Goal: Task Accomplishment & Management: Use online tool/utility

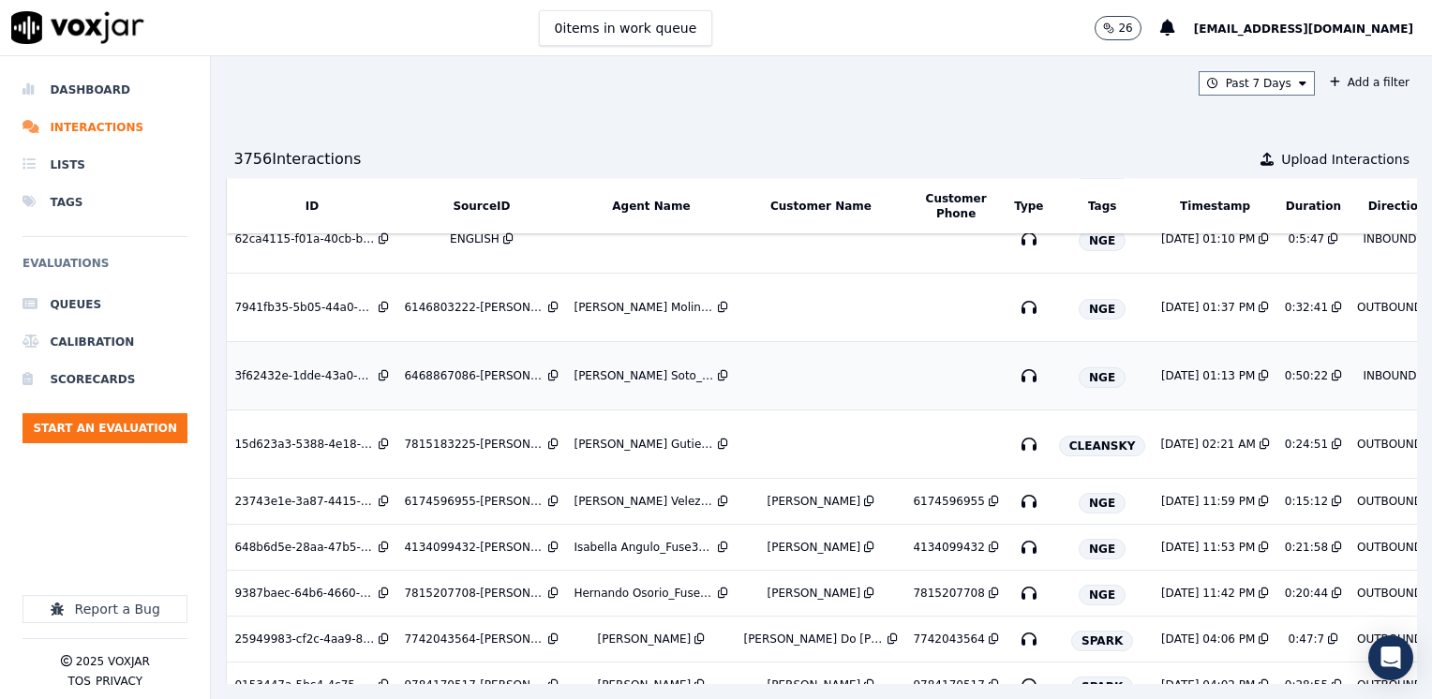
scroll to position [187, 0]
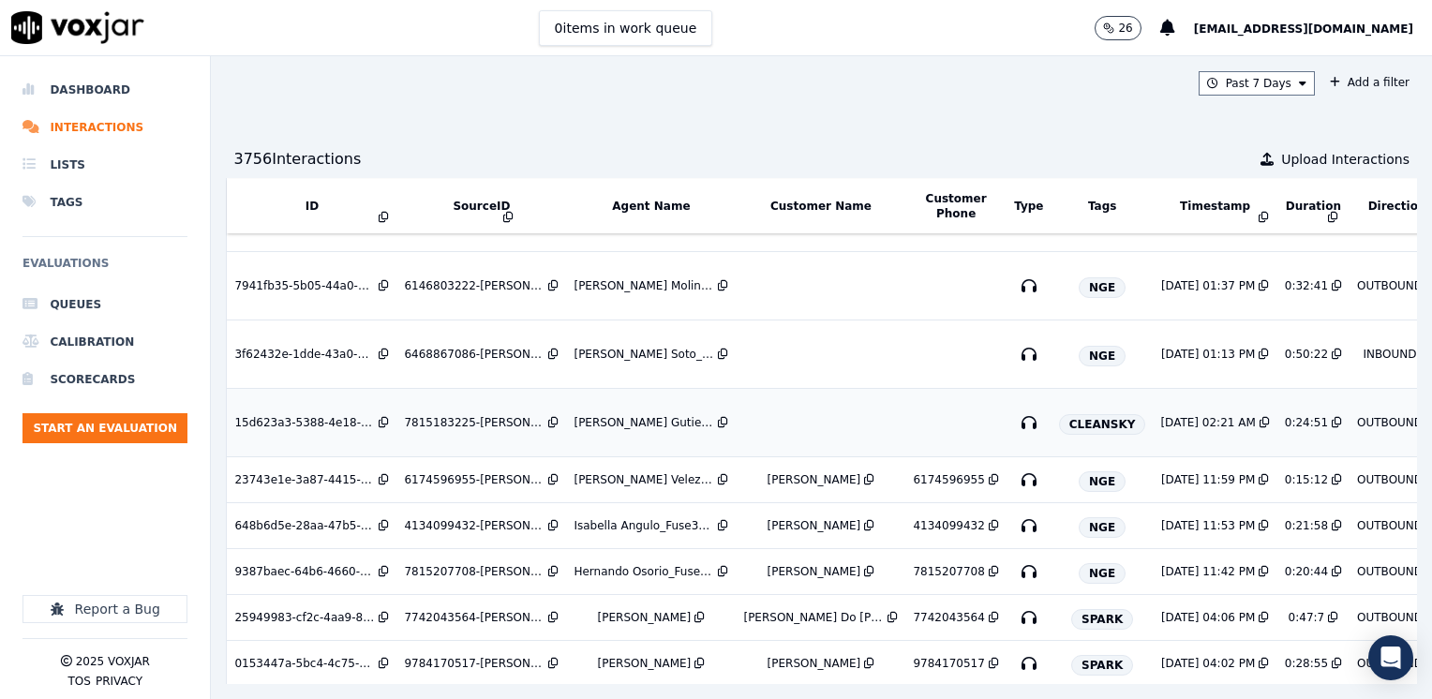
click at [813, 425] on td at bounding box center [821, 423] width 170 height 68
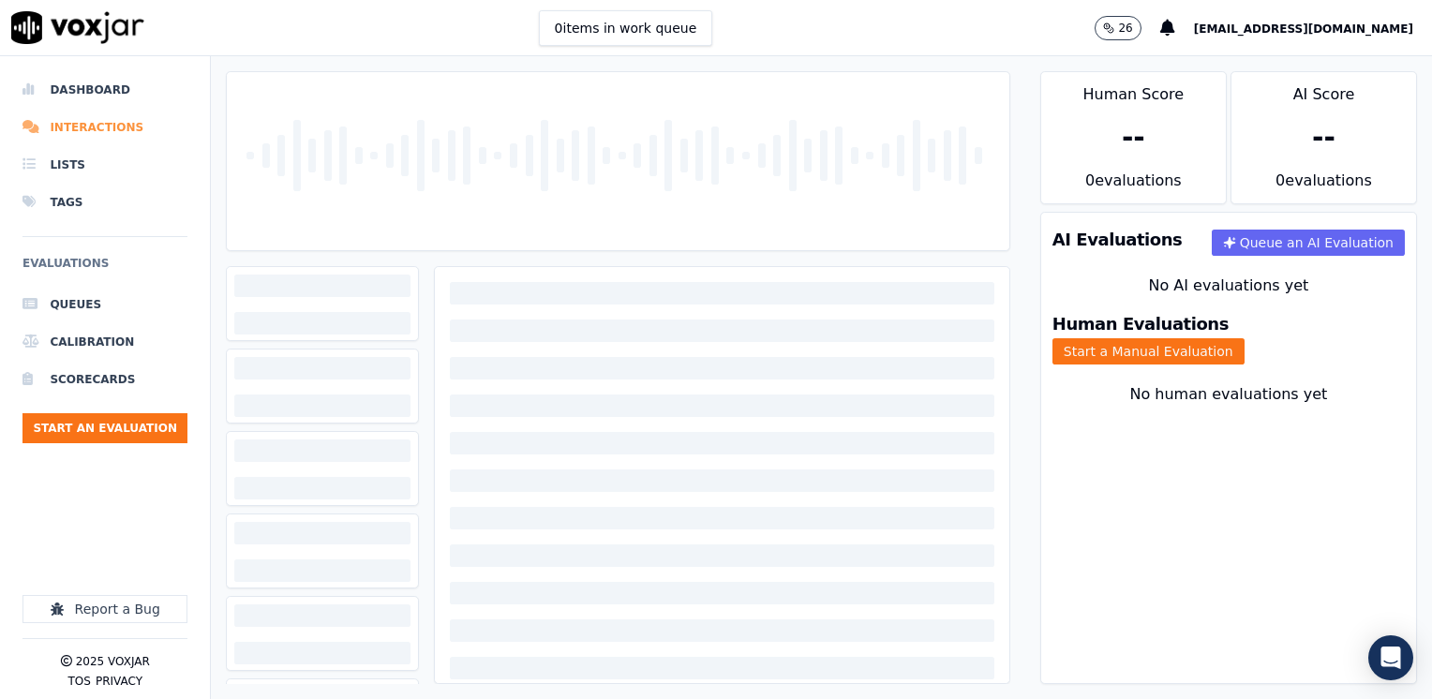
click at [111, 118] on li "Interactions" at bounding box center [104, 127] width 165 height 37
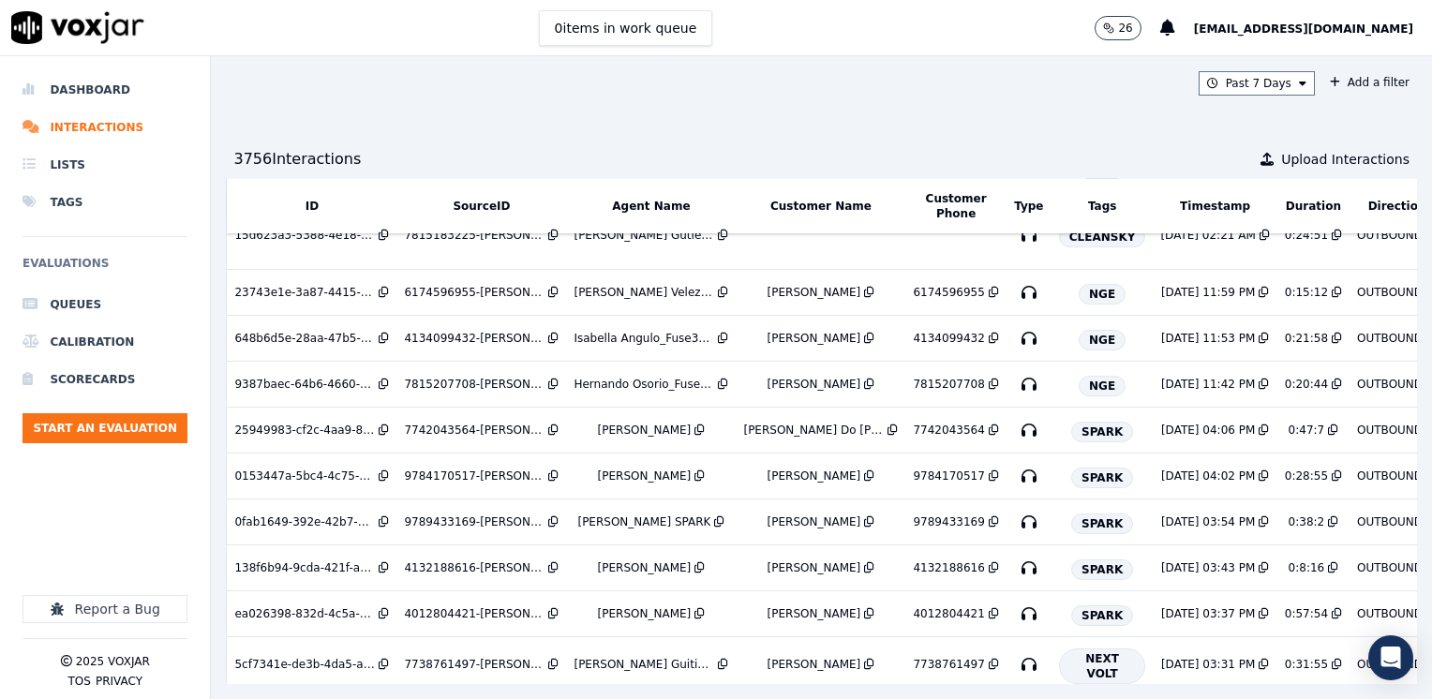
scroll to position [656, 0]
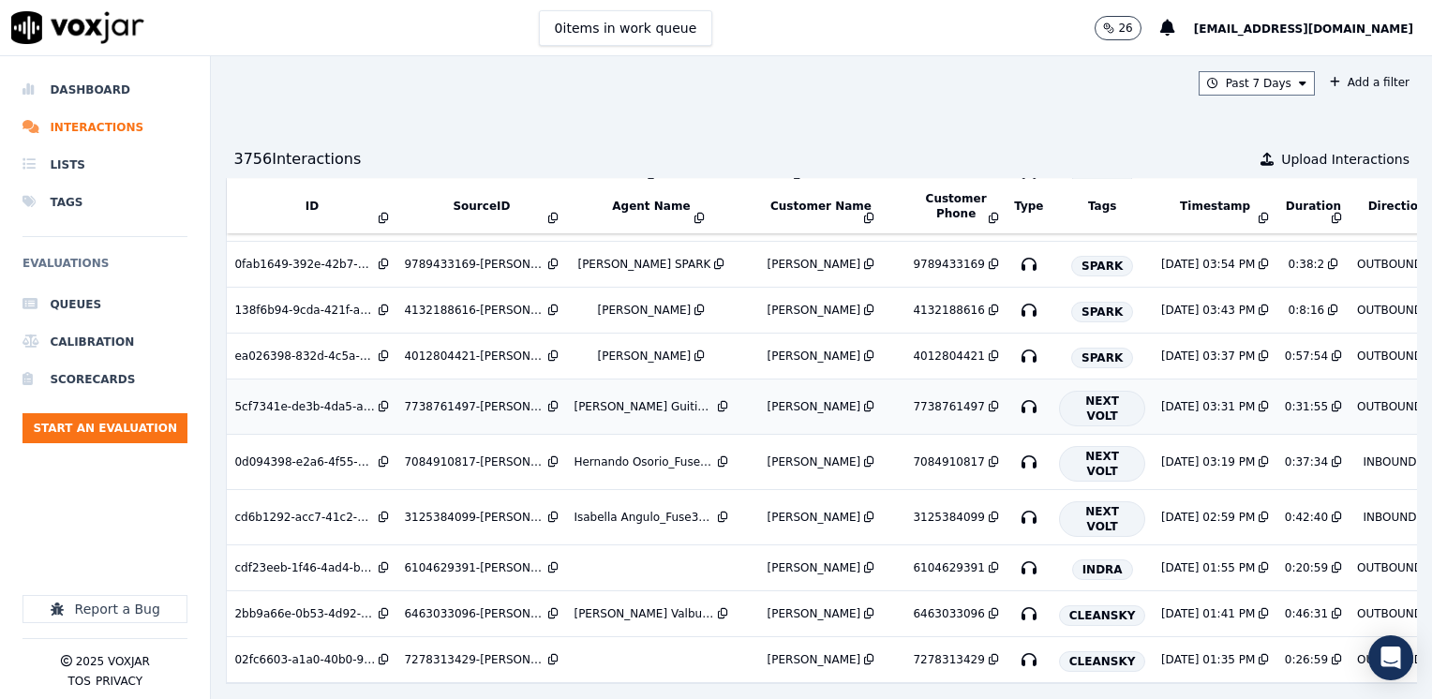
click at [636, 399] on div "[PERSON_NAME] Guitierrez_Fuse3198_NGE" at bounding box center [644, 406] width 141 height 15
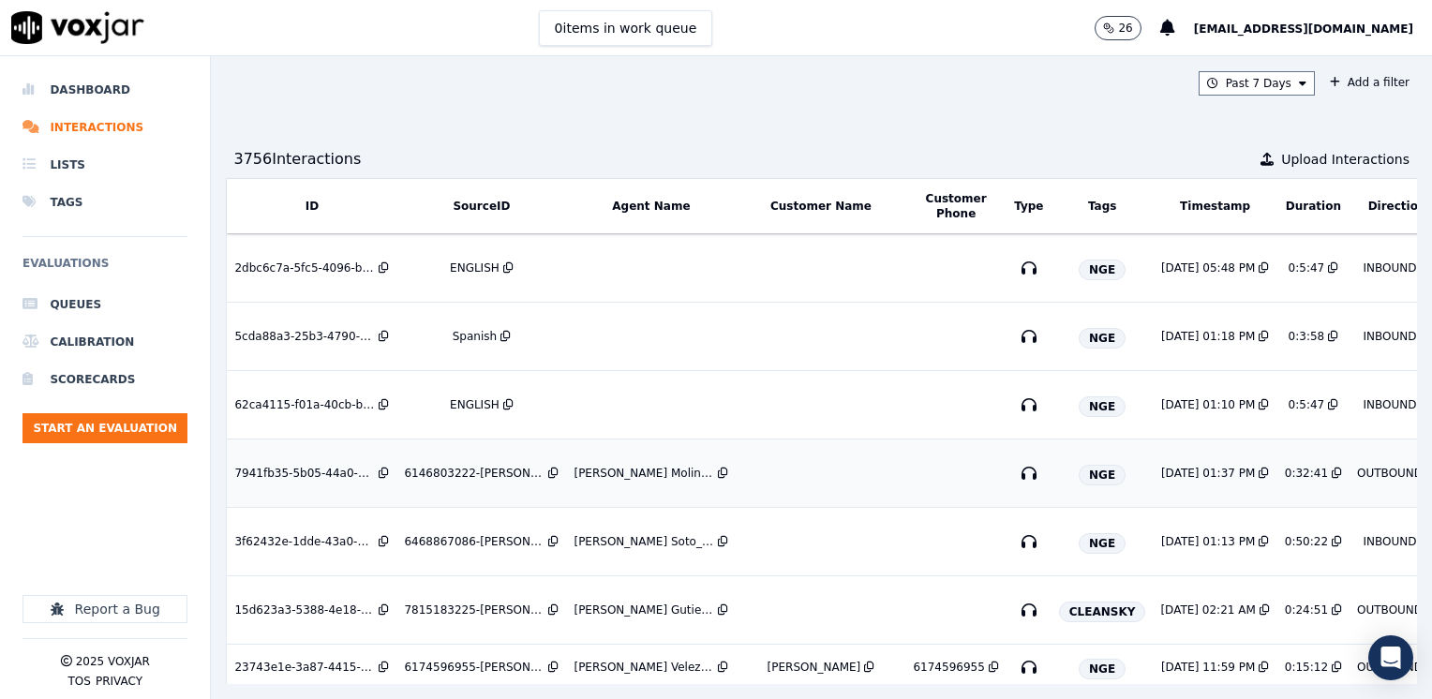
scroll to position [0, 0]
click at [126, 86] on li "Dashboard" at bounding box center [104, 89] width 165 height 37
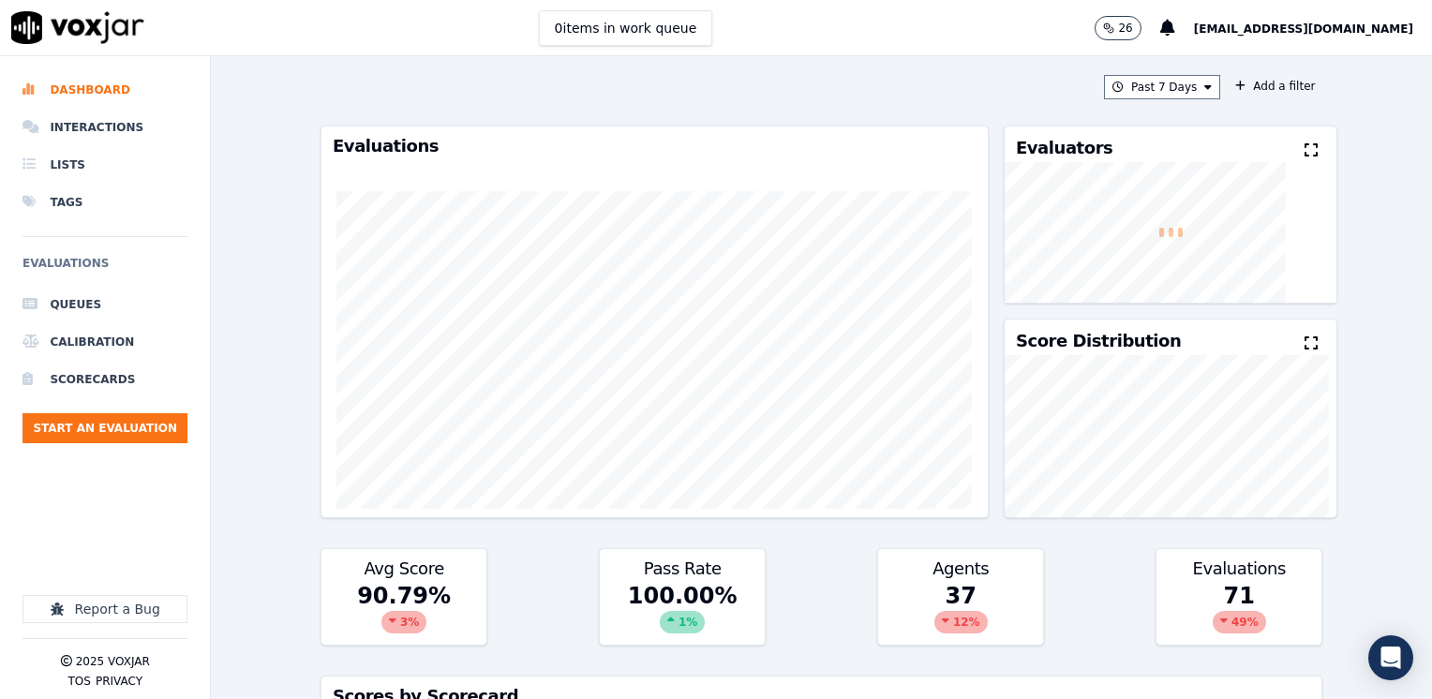
click at [1305, 151] on icon at bounding box center [1311, 149] width 13 height 15
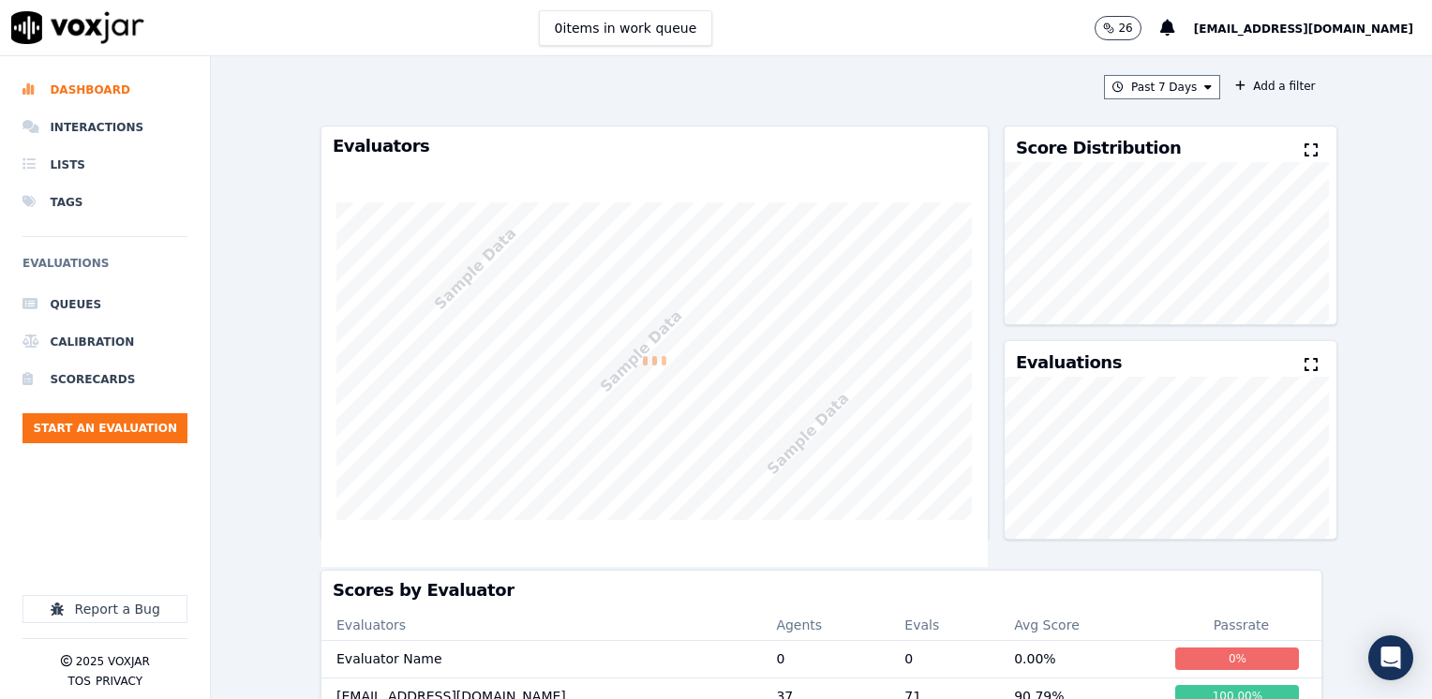
click at [1305, 150] on icon at bounding box center [1311, 149] width 13 height 15
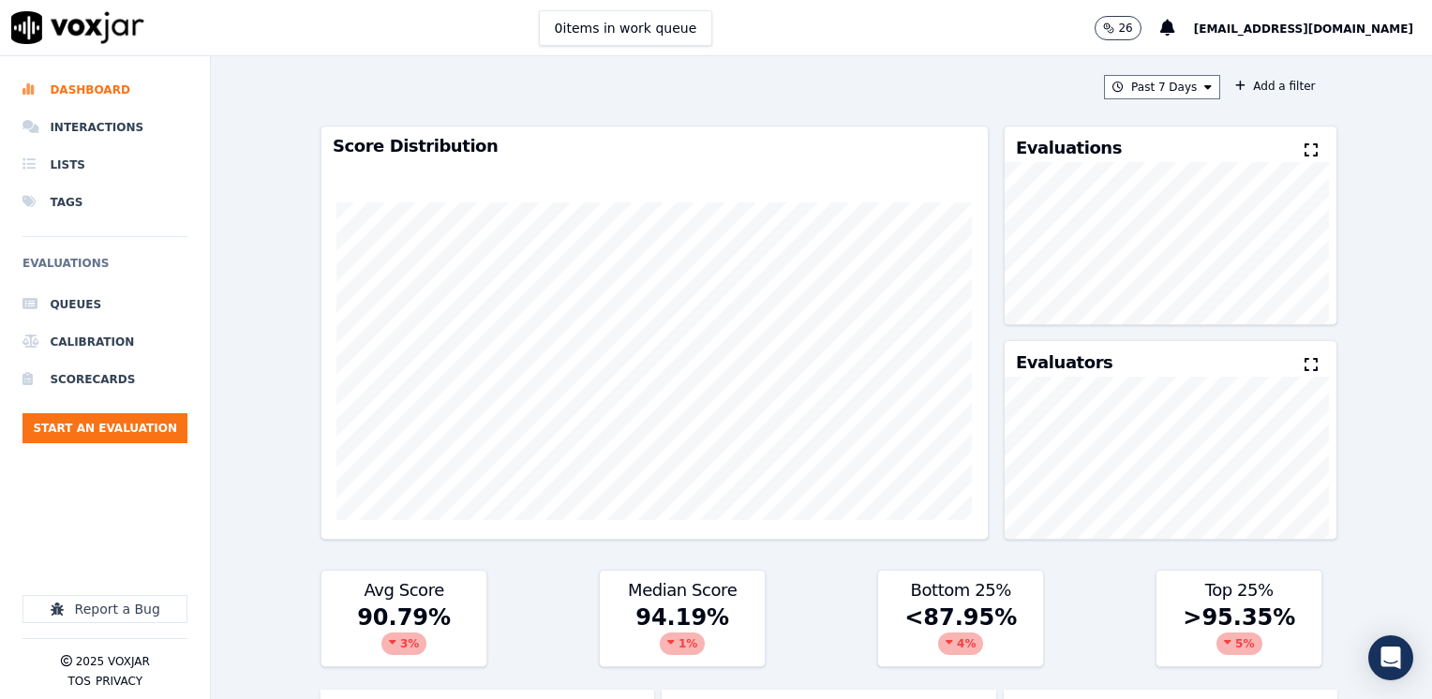
click at [1305, 150] on icon at bounding box center [1311, 149] width 13 height 15
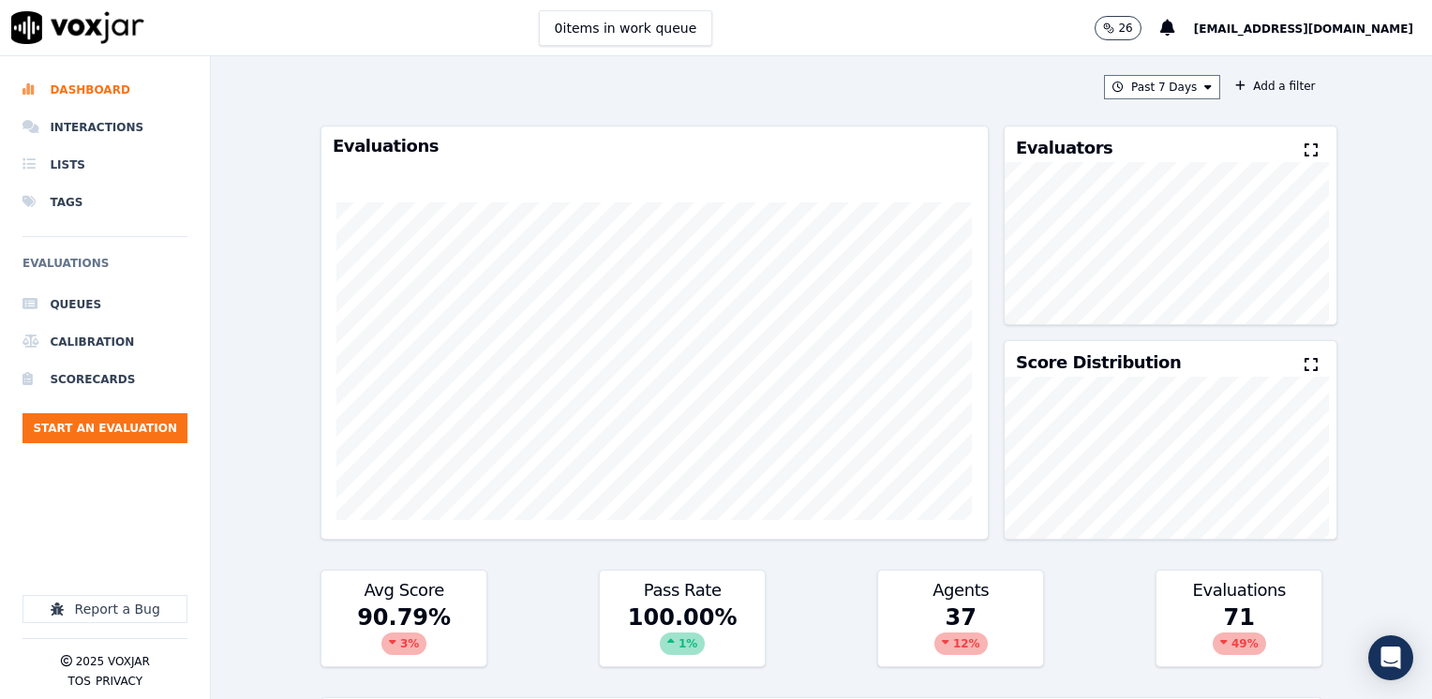
click at [1305, 150] on icon at bounding box center [1311, 149] width 13 height 15
